Goal: Task Accomplishment & Management: Manage account settings

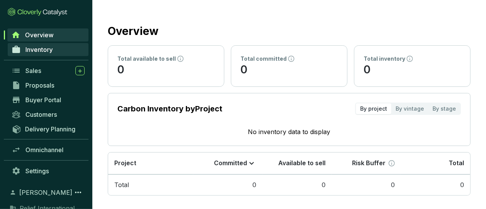
click at [44, 50] on span "Inventory" at bounding box center [38, 50] width 27 height 8
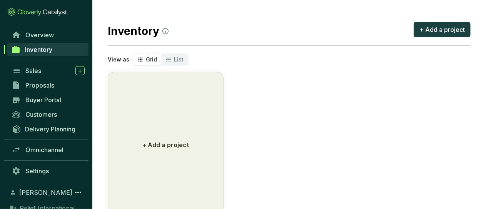
click at [138, 61] on icon "segmented control" at bounding box center [140, 60] width 4 height 4
click at [133, 54] on input "Grid" at bounding box center [133, 54] width 0 height 0
drag, startPoint x: 434, startPoint y: 26, endPoint x: 447, endPoint y: 74, distance: 49.8
drag, startPoint x: 447, startPoint y: 74, endPoint x: 431, endPoint y: 31, distance: 45.9
click at [432, 28] on span "+ Add a project" at bounding box center [441, 29] width 45 height 9
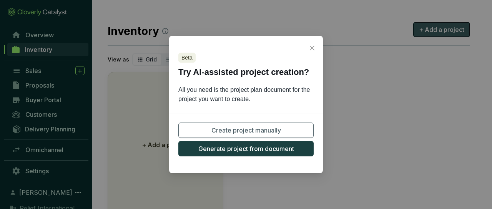
click at [432, 28] on div "Beta Try AI-assisted project creation? All you need is the project plan documen…" at bounding box center [246, 104] width 492 height 209
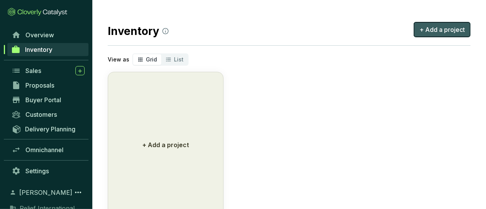
click at [424, 30] on span "+ Add a project" at bounding box center [441, 29] width 45 height 9
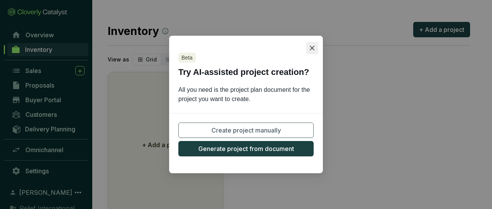
click at [312, 50] on icon "close" at bounding box center [312, 48] width 6 height 6
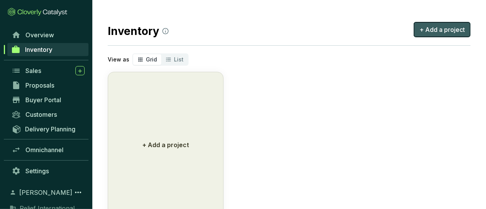
click at [440, 30] on span "+ Add a project" at bounding box center [441, 29] width 45 height 9
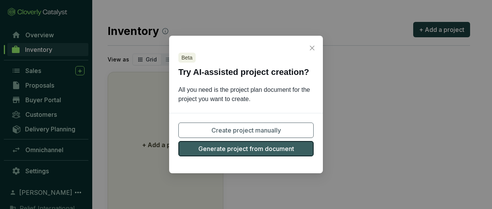
click at [288, 151] on span "Generate project from document" at bounding box center [247, 148] width 96 height 9
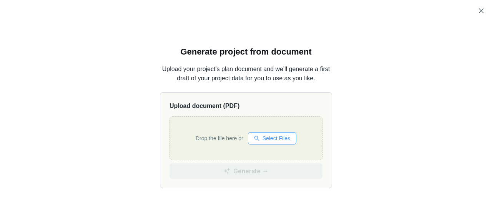
click at [279, 141] on span "Select Files" at bounding box center [277, 138] width 28 height 8
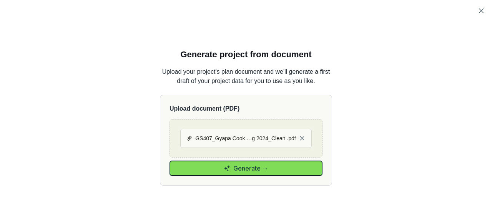
click at [240, 168] on span "Generate →" at bounding box center [251, 168] width 35 height 9
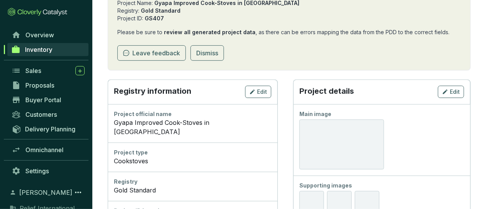
scroll to position [132, 0]
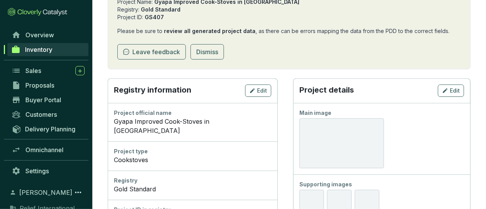
click at [345, 133] on div at bounding box center [341, 143] width 85 height 50
click at [444, 90] on icon "button" at bounding box center [445, 90] width 6 height 9
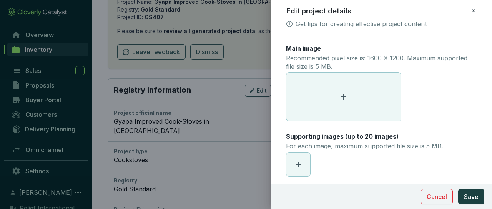
click at [343, 98] on icon at bounding box center [343, 96] width 9 height 9
click at [344, 95] on icon at bounding box center [343, 96] width 5 height 5
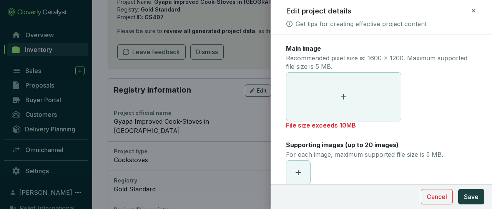
click at [342, 98] on icon at bounding box center [343, 96] width 9 height 9
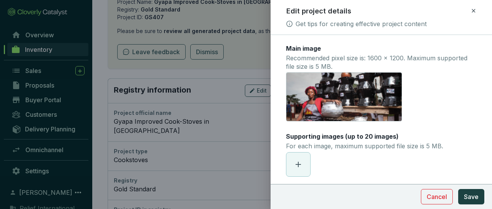
click at [444, 119] on div "Cover Gyapa photo.jpg" at bounding box center [381, 96] width 191 height 49
click at [473, 199] on span "Save" at bounding box center [471, 196] width 15 height 9
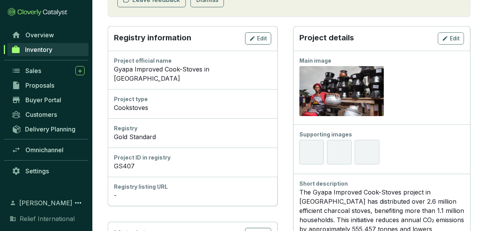
scroll to position [200, 0]
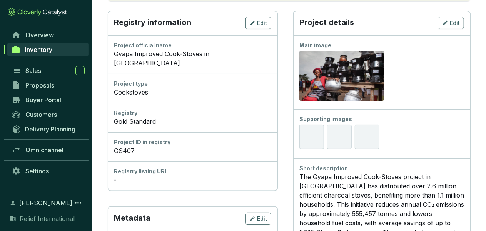
click at [311, 130] on div at bounding box center [311, 137] width 25 height 25
click at [311, 139] on div at bounding box center [311, 137] width 25 height 25
click at [307, 139] on div at bounding box center [311, 137] width 25 height 25
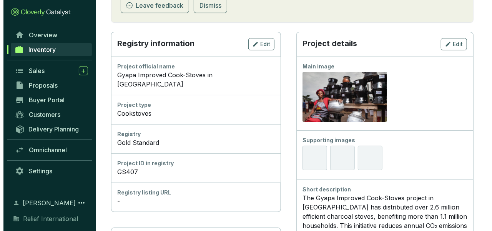
scroll to position [183, 0]
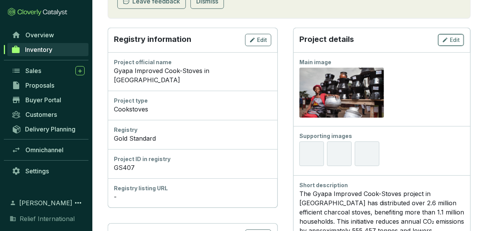
click at [447, 37] on icon "button" at bounding box center [445, 39] width 6 height 9
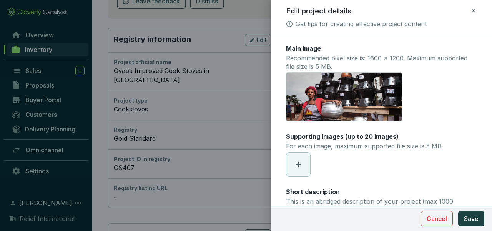
click at [302, 160] on icon at bounding box center [298, 164] width 9 height 9
click at [295, 161] on icon at bounding box center [298, 164] width 9 height 9
click at [301, 165] on icon at bounding box center [298, 164] width 9 height 9
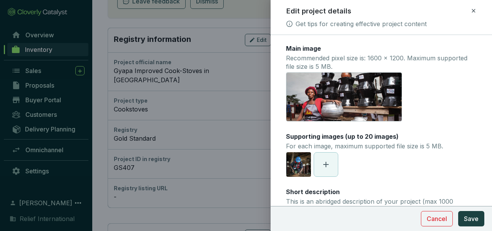
click at [325, 167] on icon at bounding box center [326, 164] width 9 height 9
click at [354, 163] on icon at bounding box center [353, 164] width 9 height 9
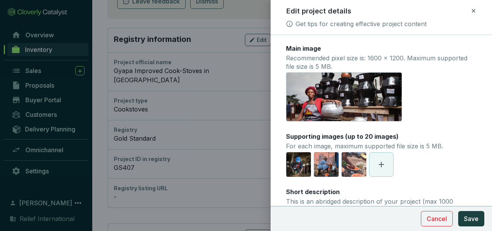
click at [379, 167] on icon at bounding box center [381, 164] width 9 height 9
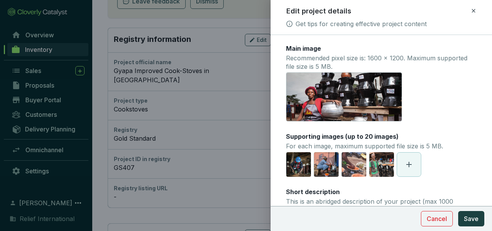
click at [409, 164] on icon at bounding box center [409, 164] width 5 height 5
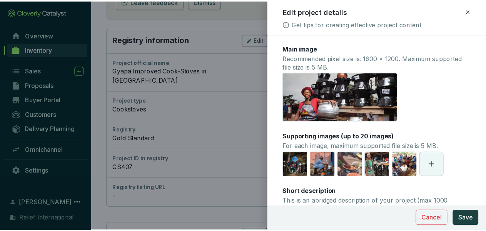
scroll to position [16, 0]
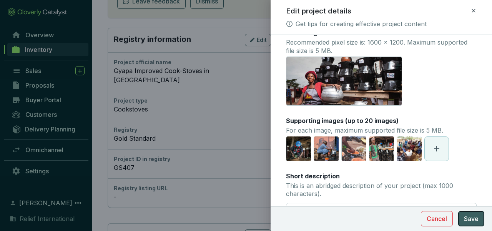
click at [469, 209] on span "Save" at bounding box center [471, 218] width 15 height 9
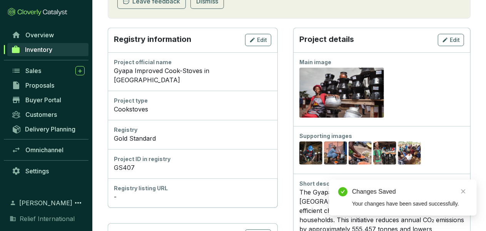
click at [452, 86] on div "Preview" at bounding box center [381, 93] width 165 height 54
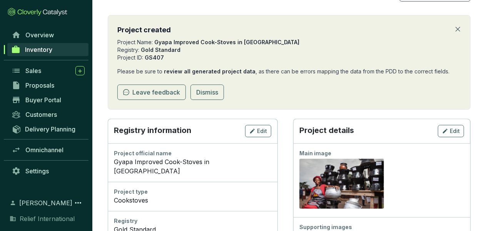
scroll to position [26, 0]
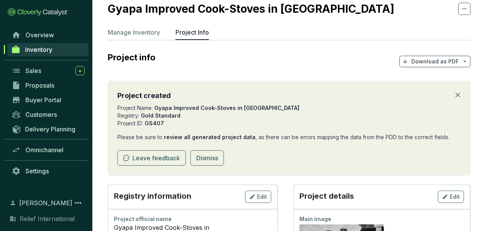
click at [435, 64] on p "Download as PDF" at bounding box center [434, 62] width 47 height 8
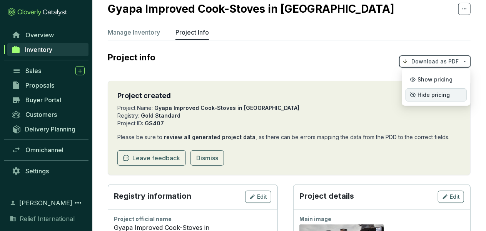
click at [445, 94] on span "Hide pricing" at bounding box center [433, 95] width 32 height 6
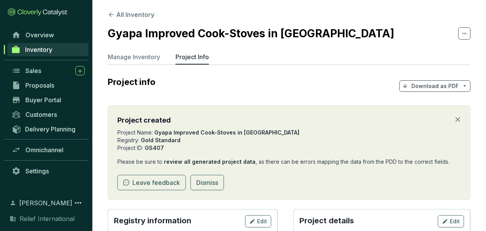
scroll to position [0, 0]
